Goal: Browse casually

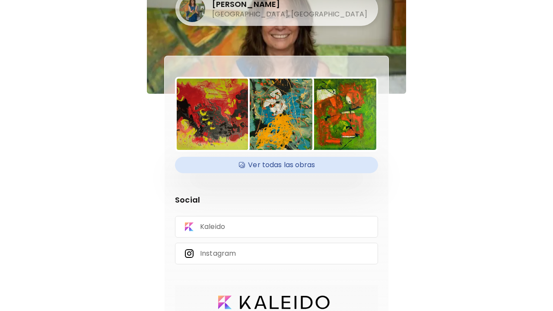
scroll to position [28, 0]
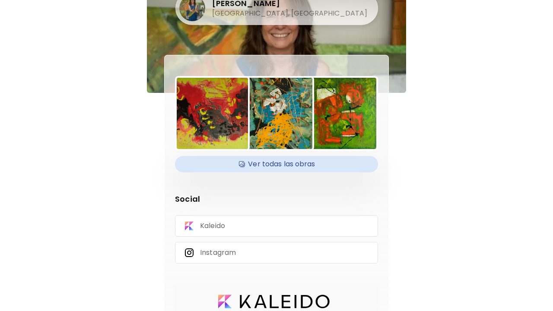
click at [273, 168] on h4 "Ver todas las obras" at bounding box center [276, 164] width 193 height 13
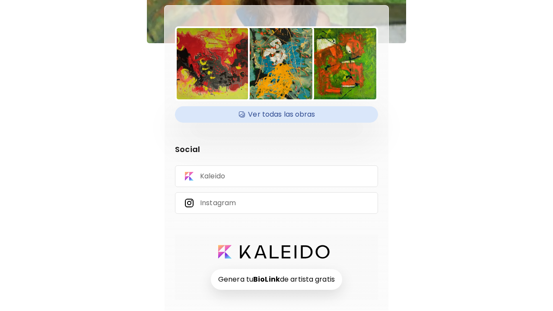
scroll to position [78, 0]
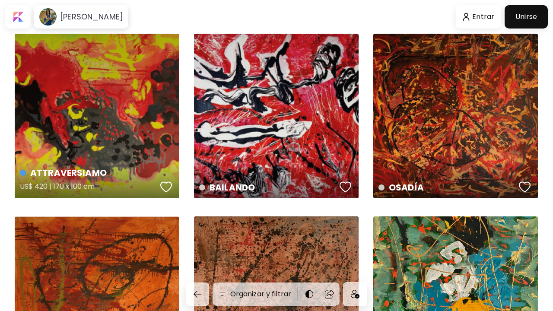
click at [82, 149] on div "ATTRAVERSIAMO US$ 420 | 170 x 100 cm" at bounding box center [97, 116] width 165 height 165
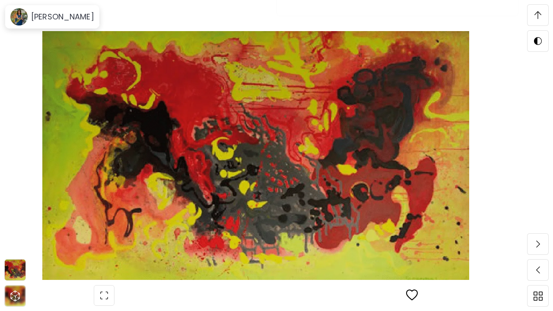
scroll to position [1234, 0]
